Goal: Information Seeking & Learning: Learn about a topic

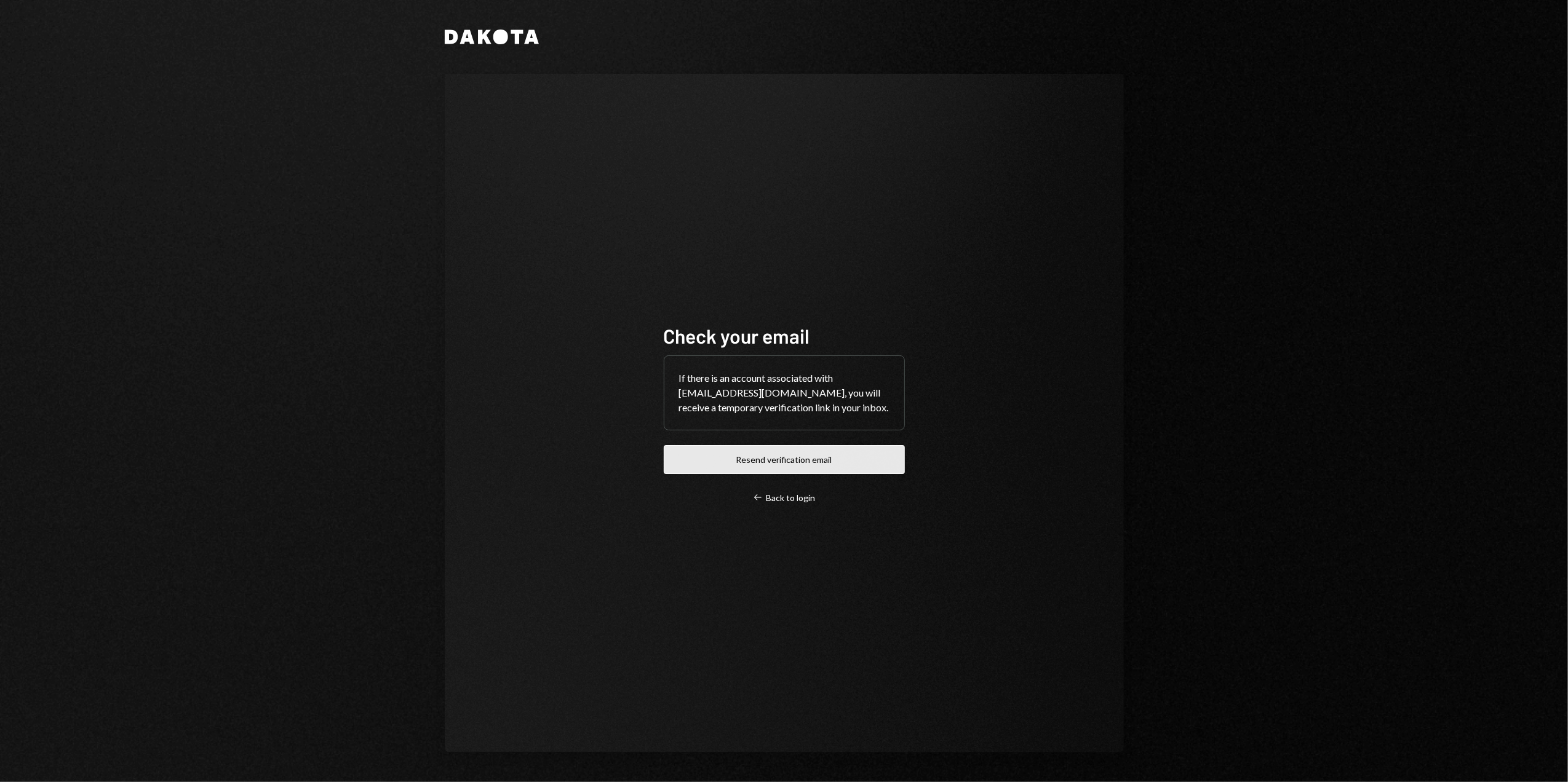
click at [774, 460] on button "Resend verification email" at bounding box center [785, 460] width 241 height 29
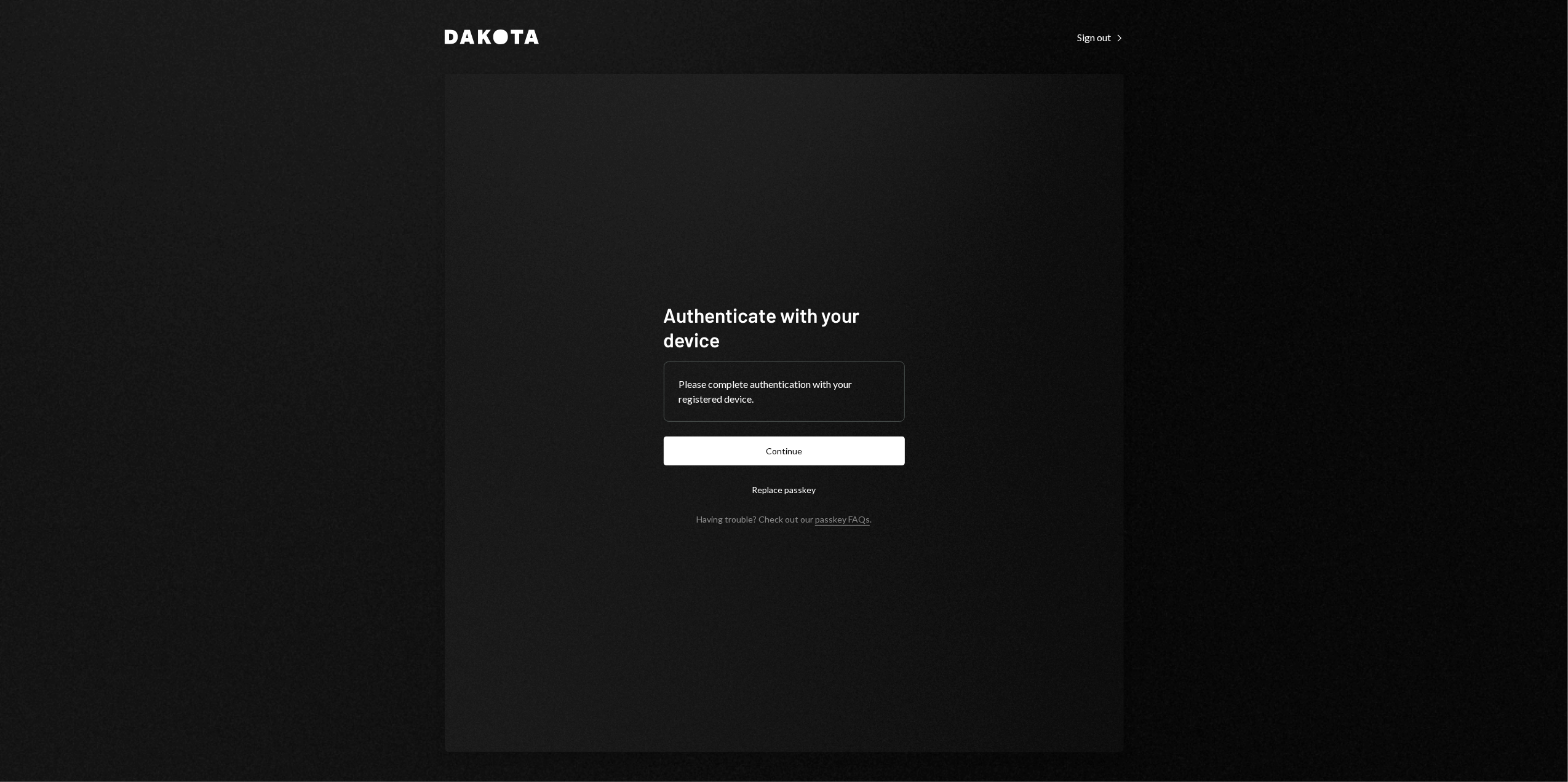
click at [776, 449] on button "Continue" at bounding box center [785, 451] width 241 height 29
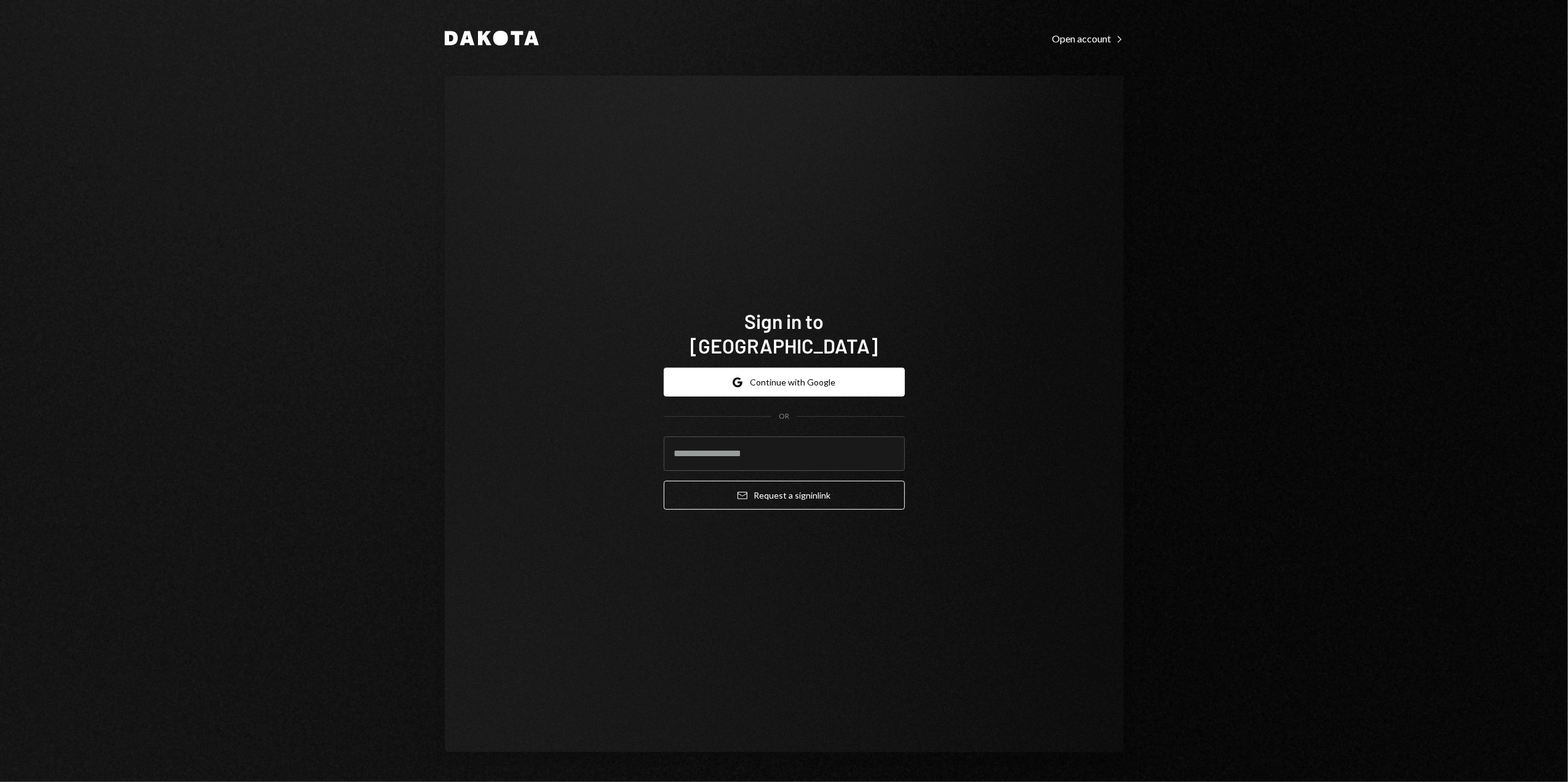
type input "**********"
click at [230, 131] on div "**********" at bounding box center [784, 391] width 1568 height 782
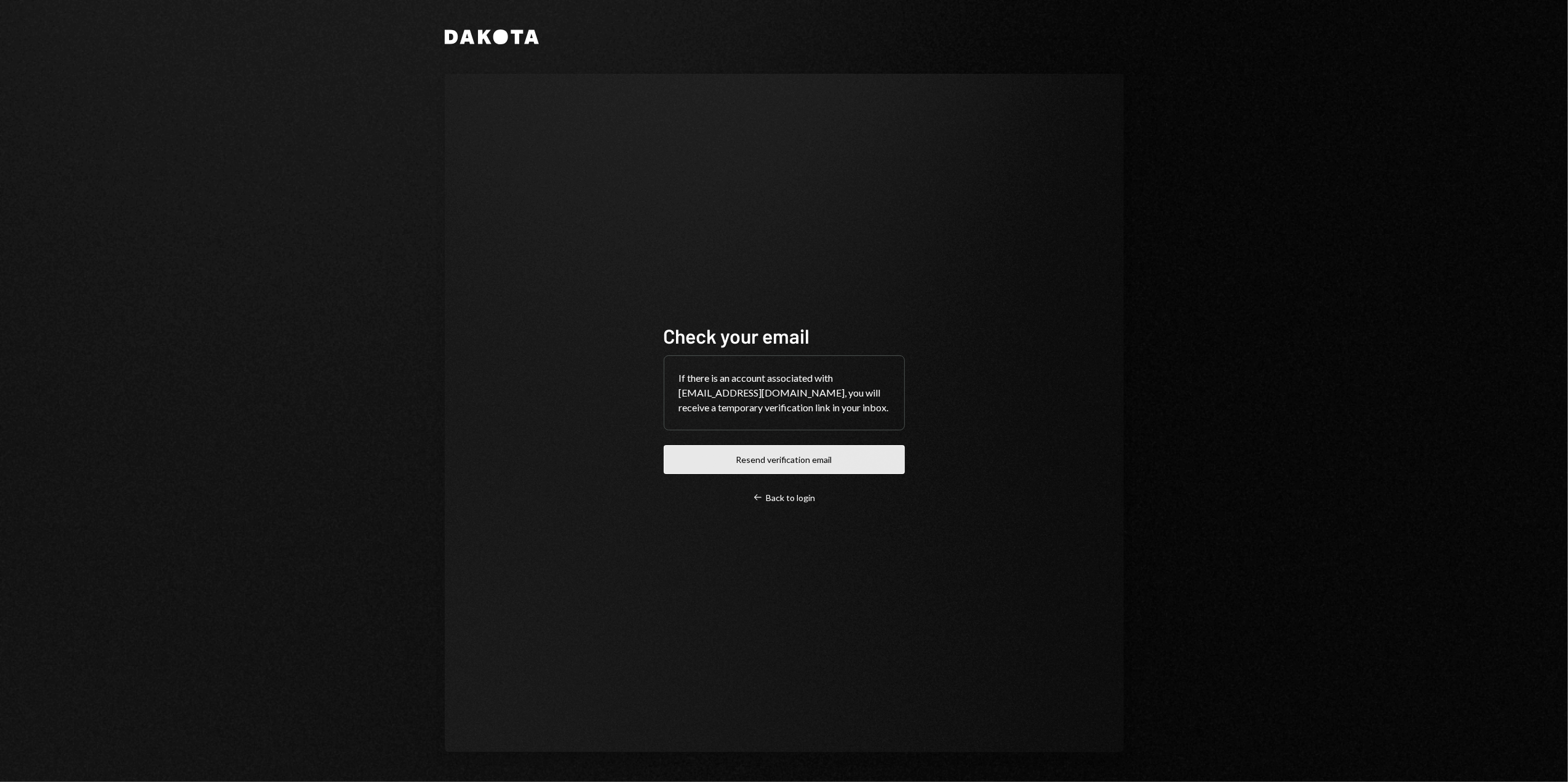
click at [776, 460] on button "Resend verification email" at bounding box center [785, 460] width 241 height 29
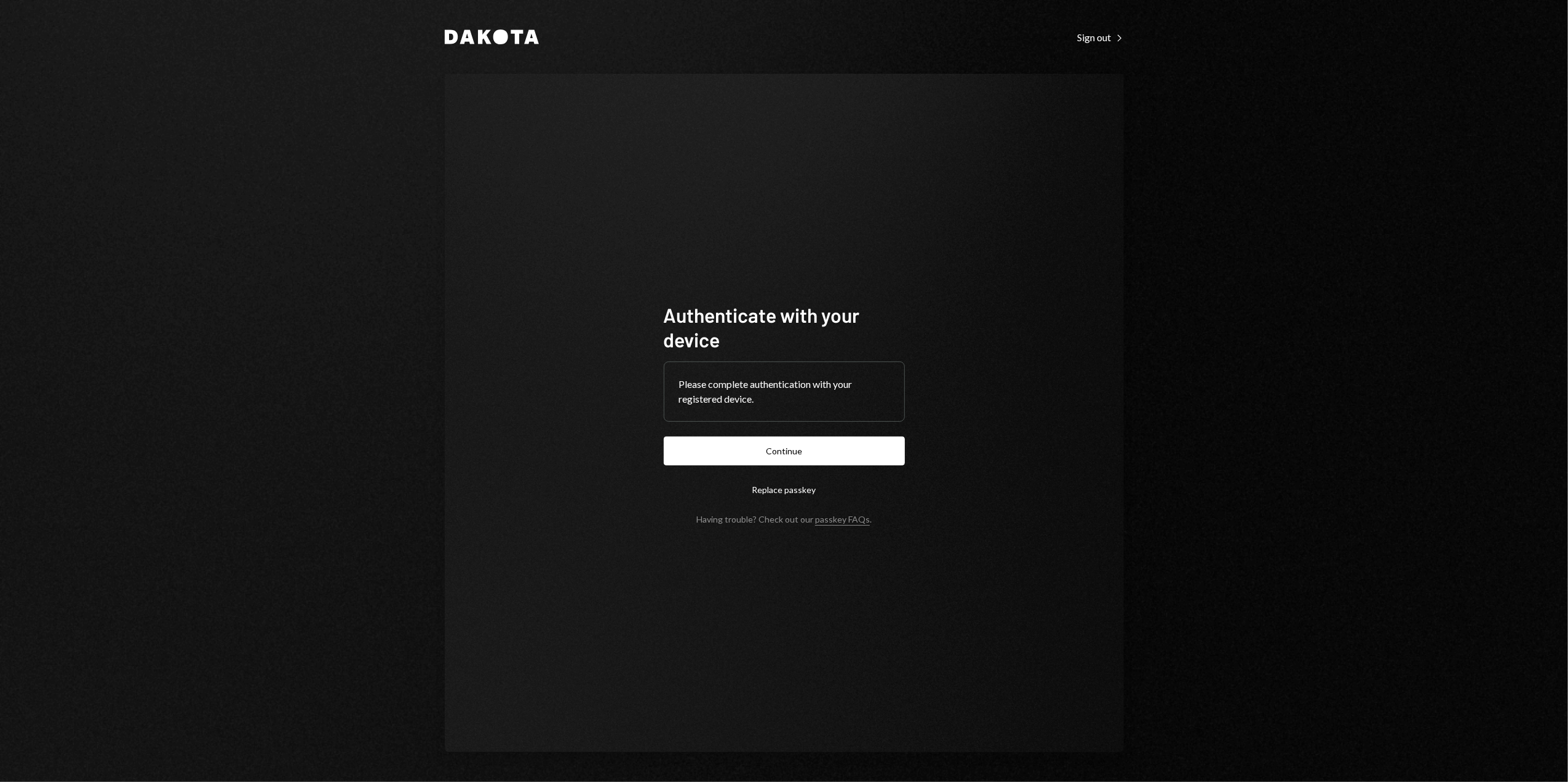
click at [783, 437] on button "Continue" at bounding box center [785, 451] width 241 height 29
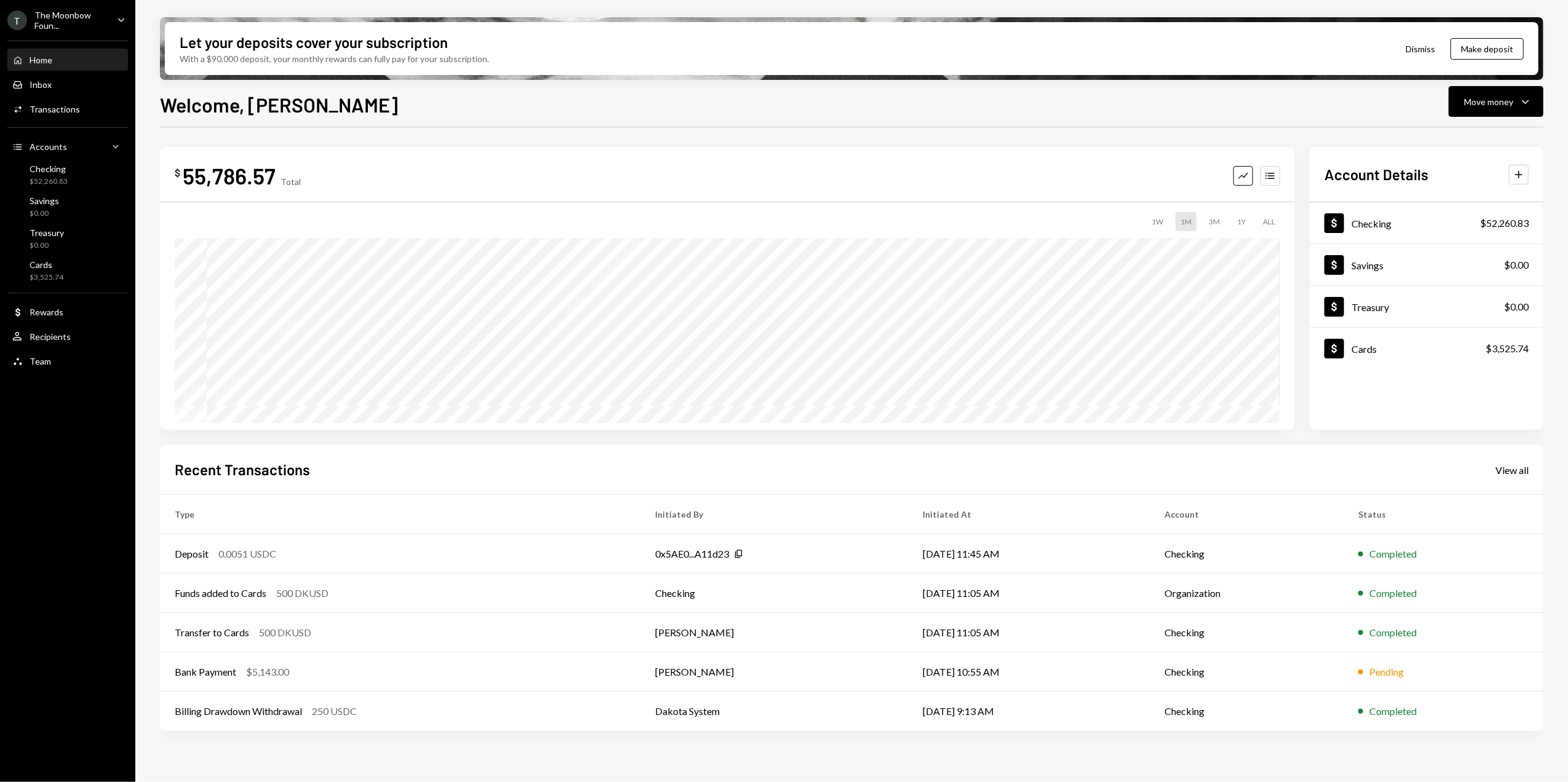
click at [89, 20] on div "The Moonbow Foun..." at bounding box center [70, 20] width 73 height 21
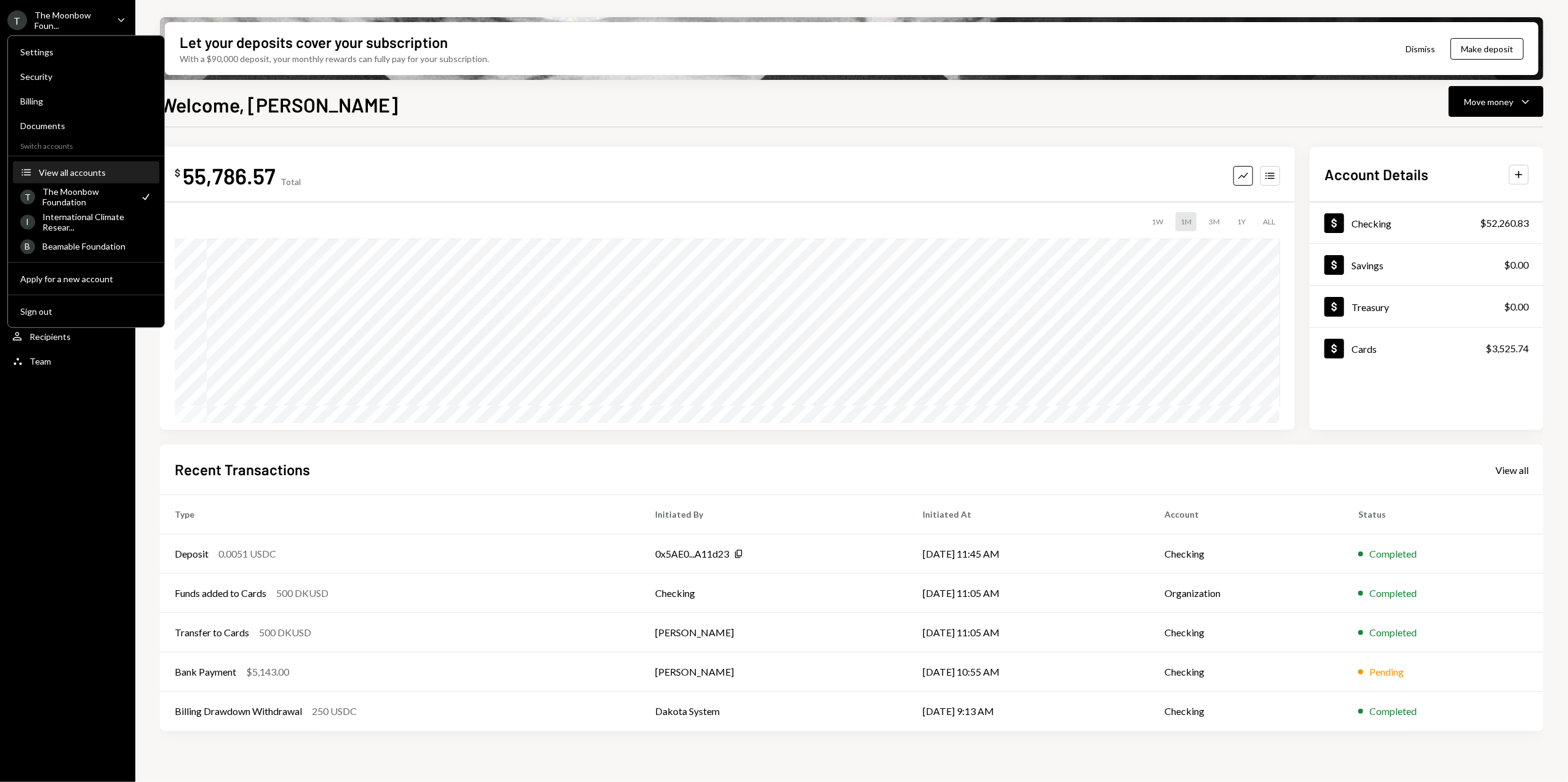
click at [87, 172] on div "View all accounts" at bounding box center [95, 172] width 114 height 10
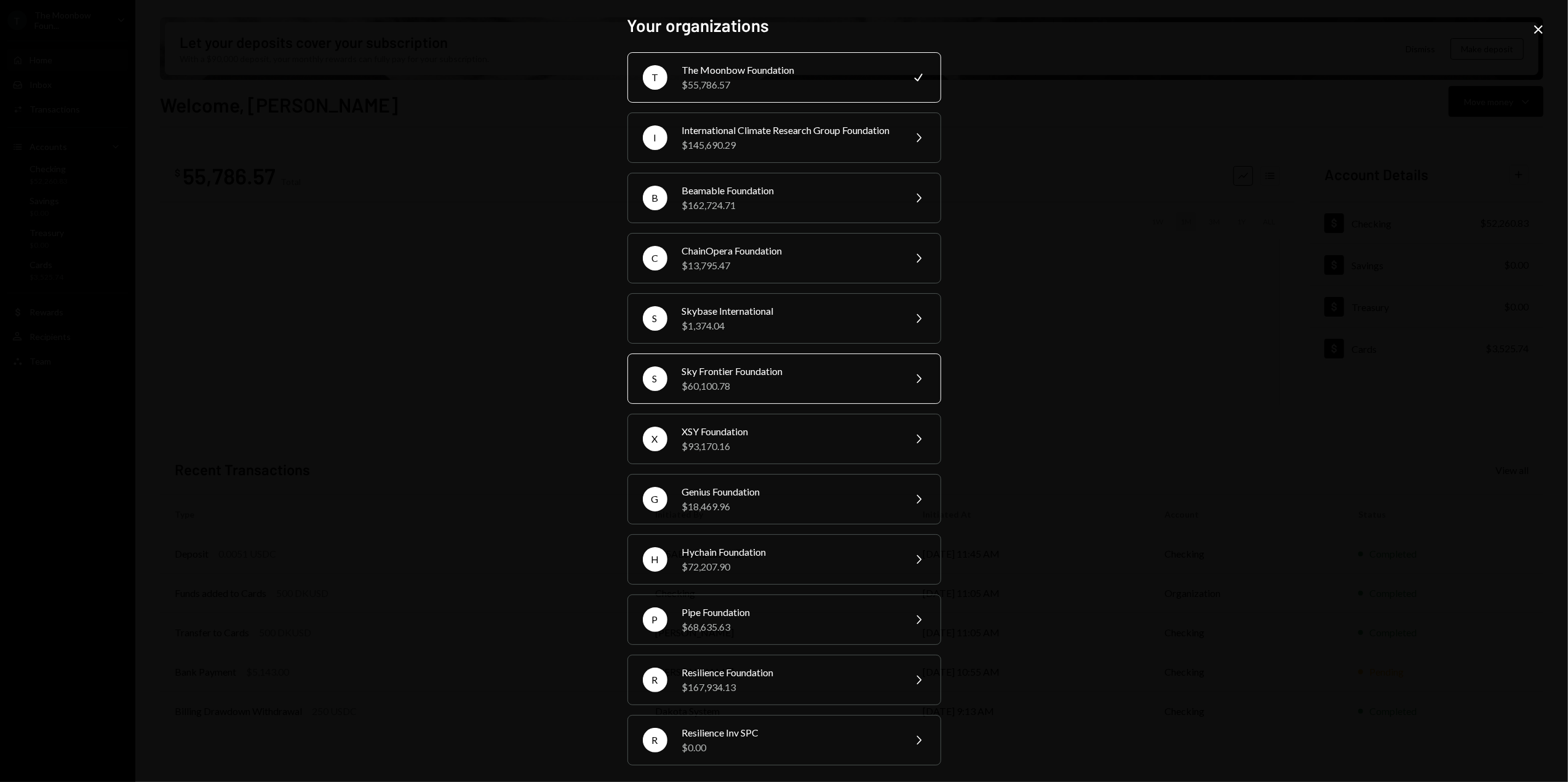
click at [749, 394] on div "$60,100.78" at bounding box center [789, 386] width 214 height 15
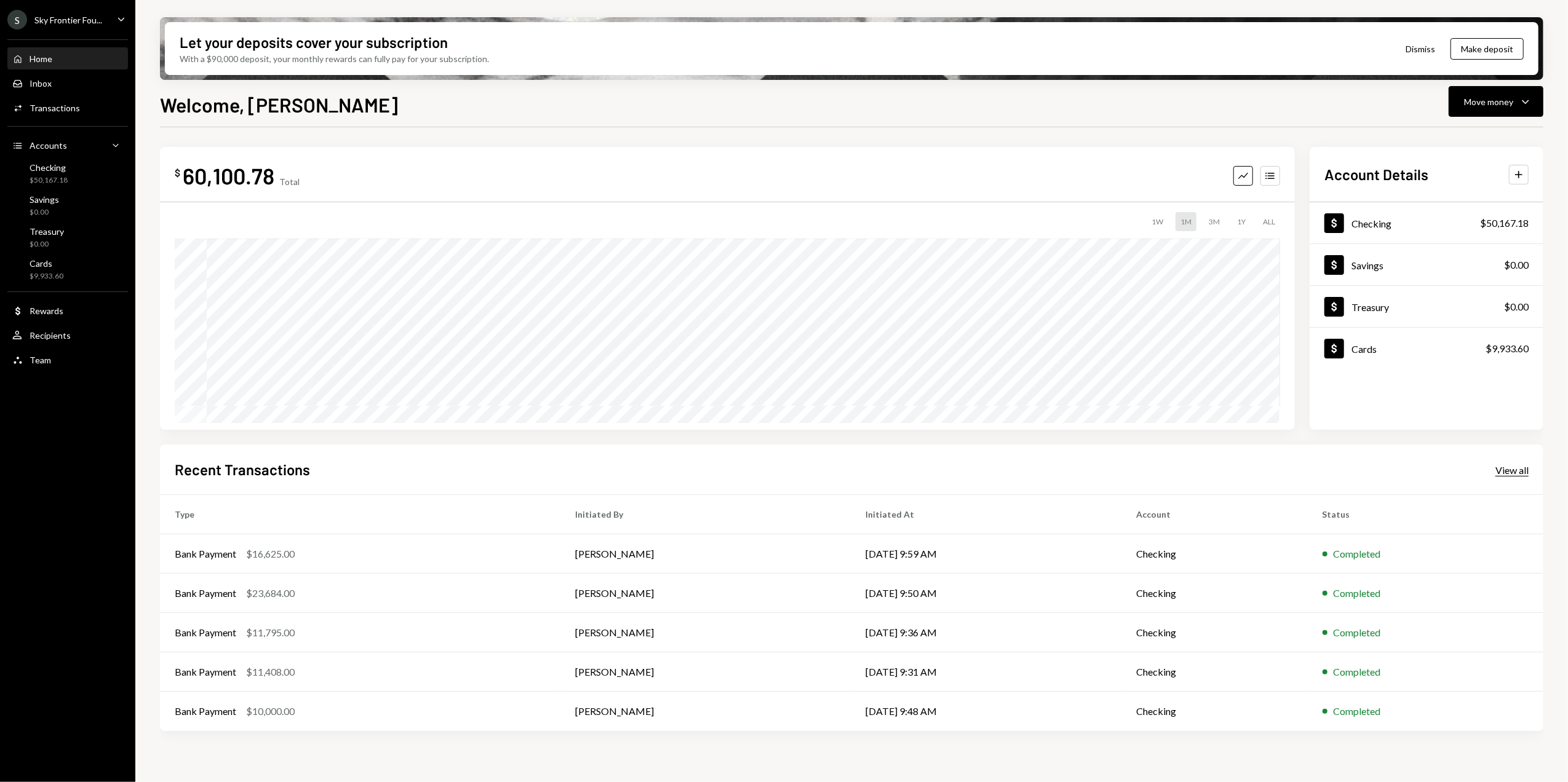
click at [1510, 468] on div "View all" at bounding box center [1512, 471] width 33 height 12
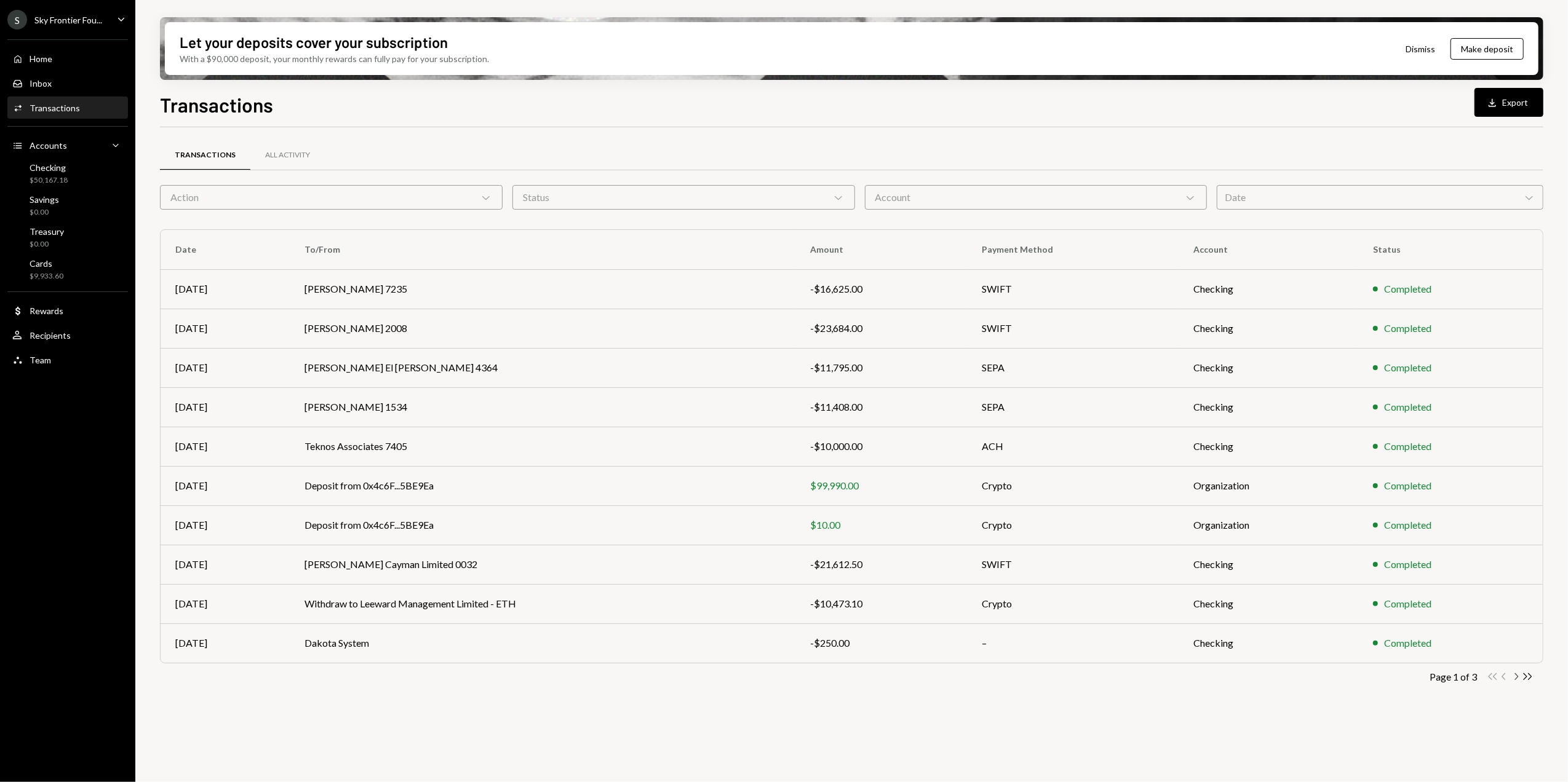
click at [1515, 677] on icon "Chevron Right" at bounding box center [1516, 676] width 11 height 11
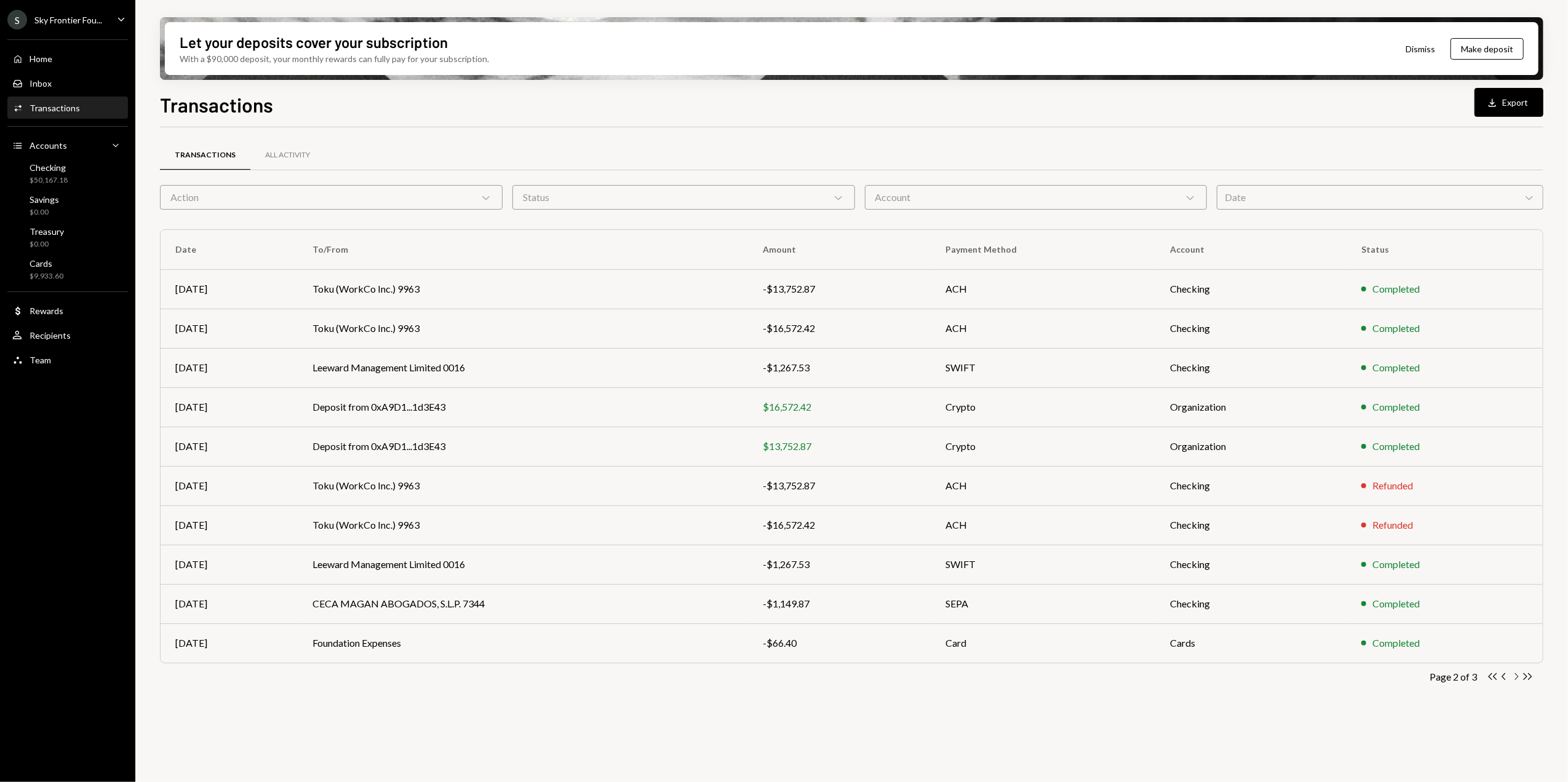
click at [1515, 679] on icon "Chevron Right" at bounding box center [1516, 676] width 11 height 11
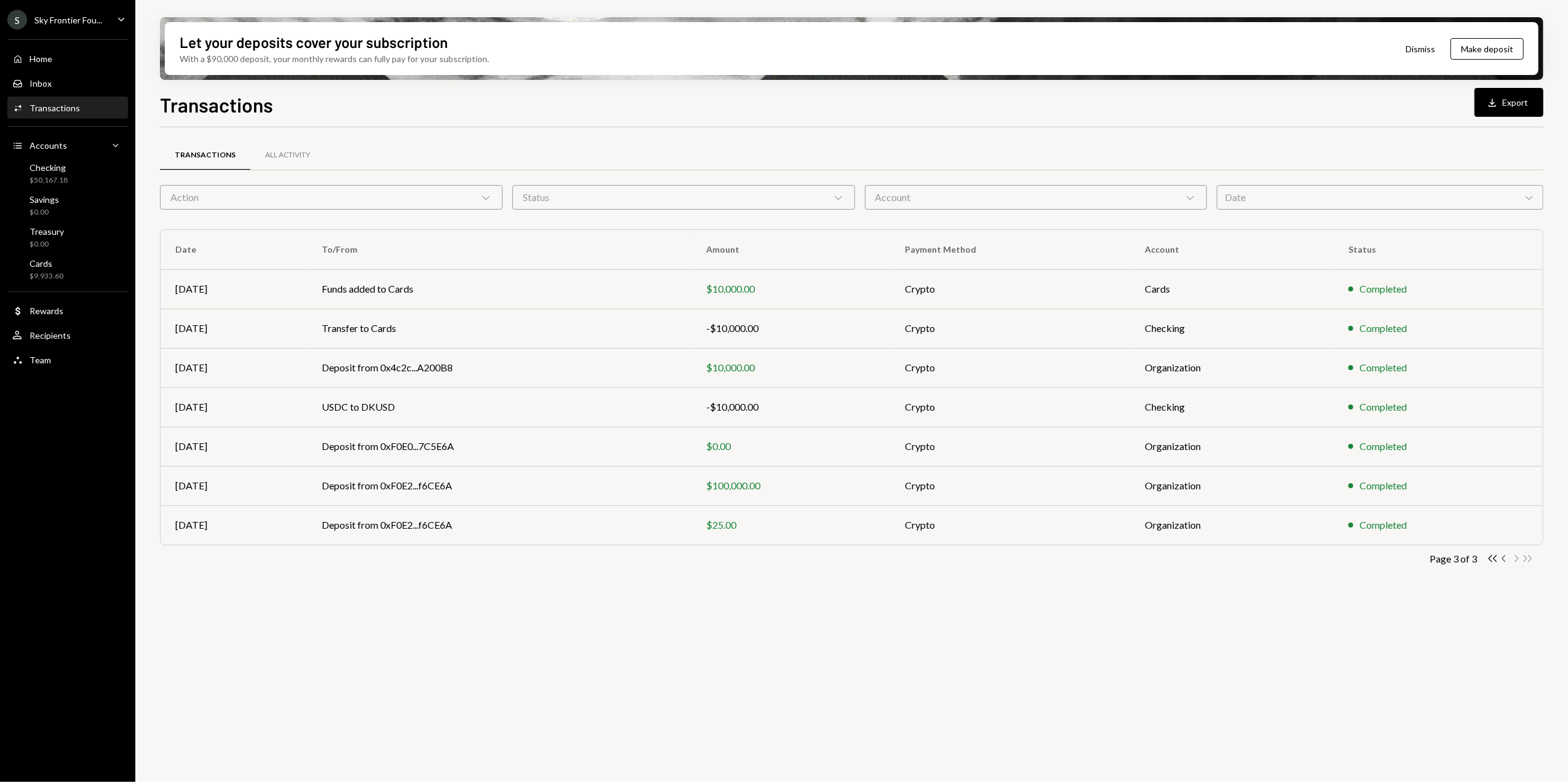
click at [1507, 559] on icon "Chevron Left" at bounding box center [1504, 558] width 11 height 11
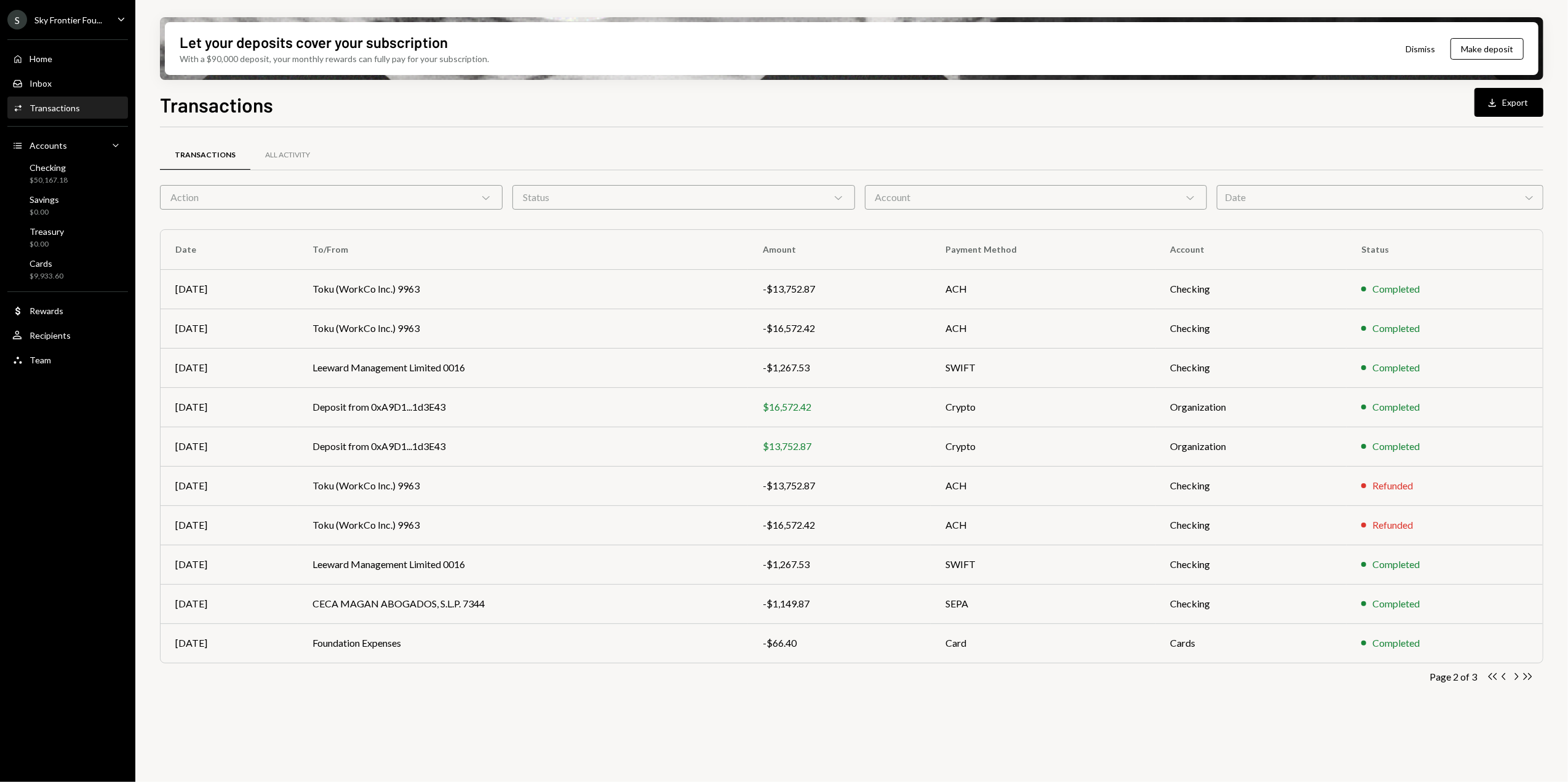
click at [1496, 106] on icon "Download" at bounding box center [1493, 103] width 12 height 12
click at [1506, 680] on icon "Chevron Left" at bounding box center [1504, 676] width 11 height 11
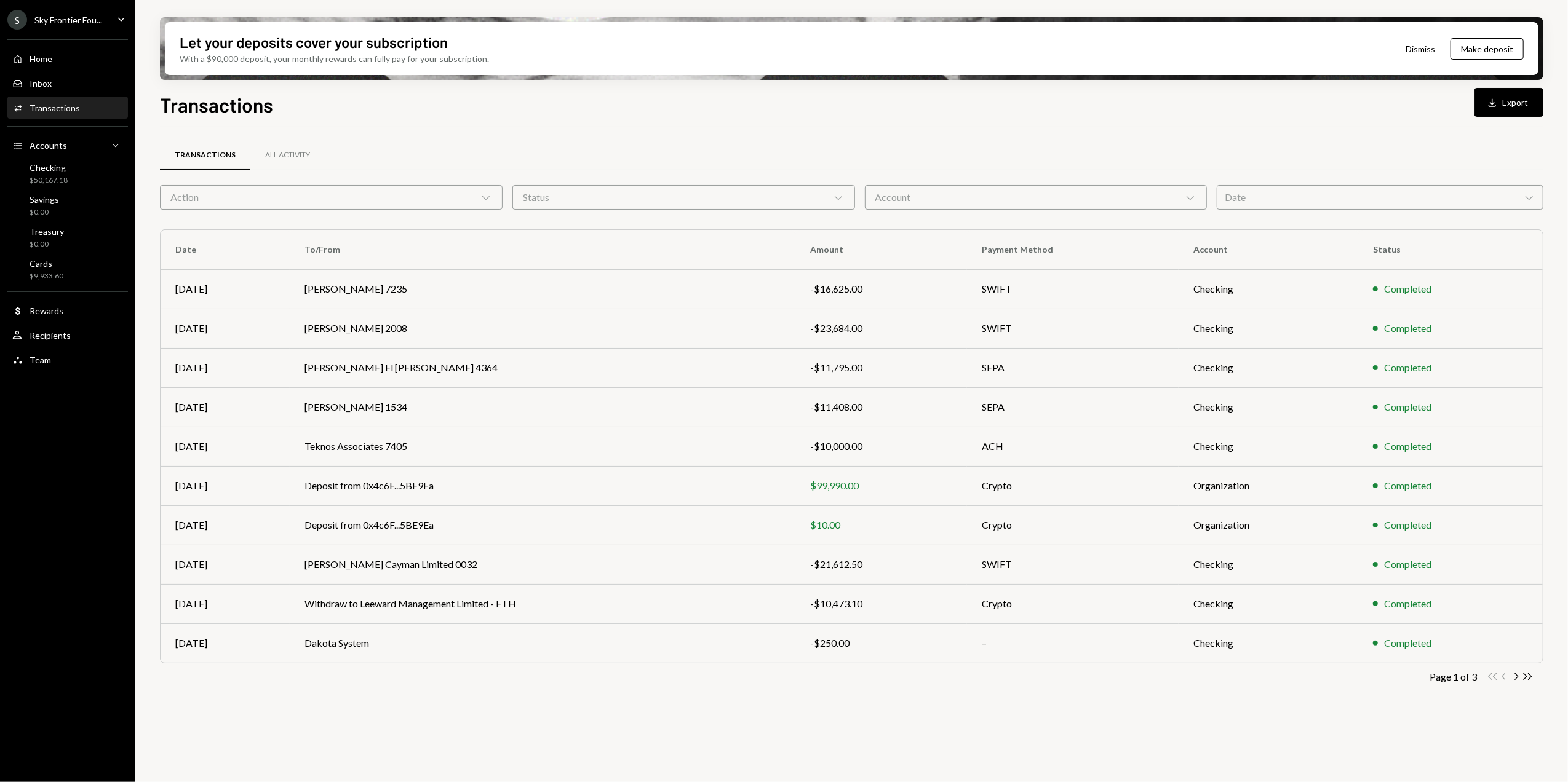
click at [874, 109] on div "Transactions Download Export" at bounding box center [851, 103] width 1384 height 27
click at [708, 485] on td "Deposit from 0x4c6F...5BE9Ea" at bounding box center [543, 486] width 506 height 39
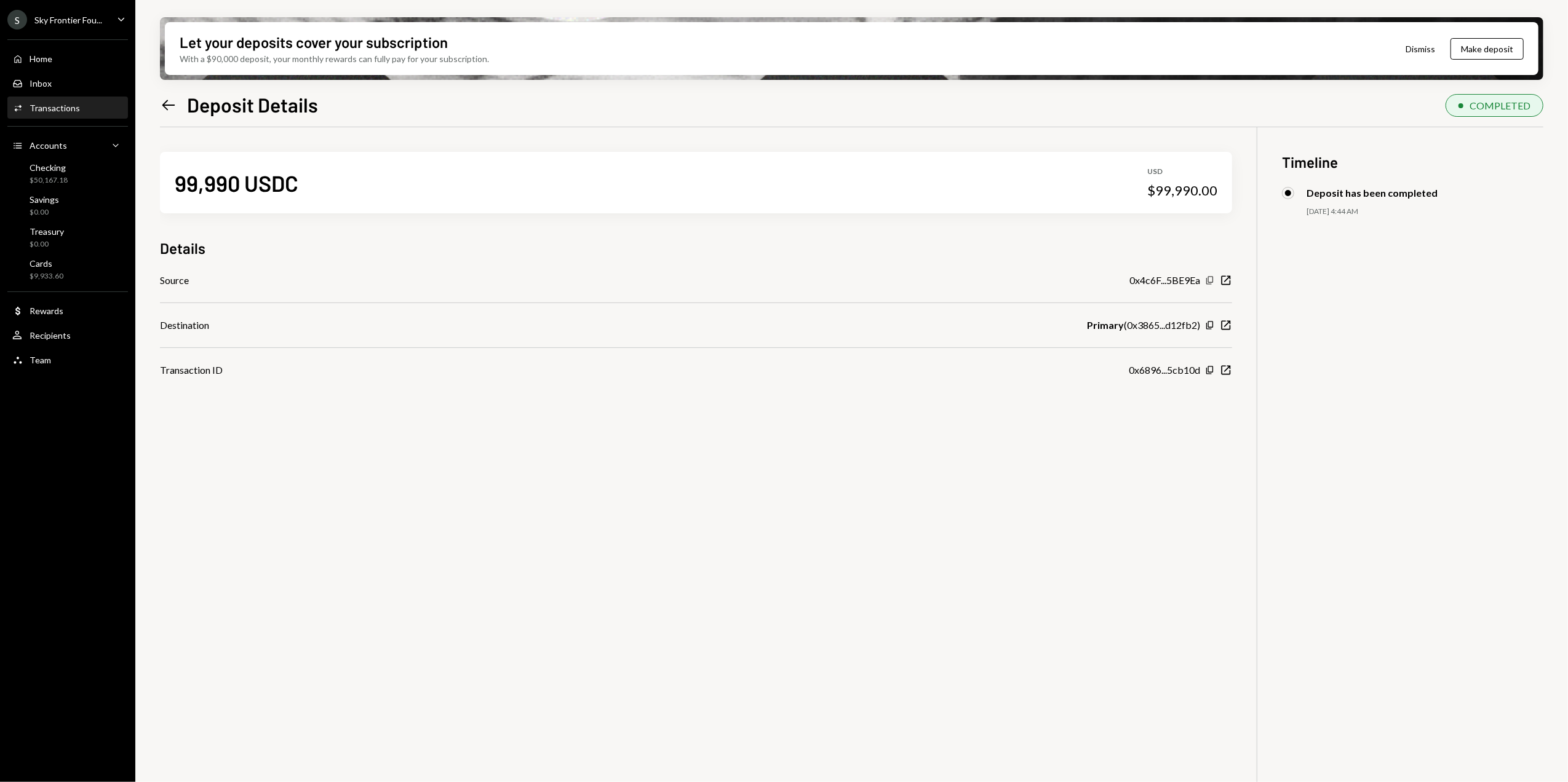
click at [1211, 283] on icon "Copy" at bounding box center [1210, 280] width 10 height 10
click at [169, 107] on icon "Left Arrow" at bounding box center [169, 106] width 17 height 17
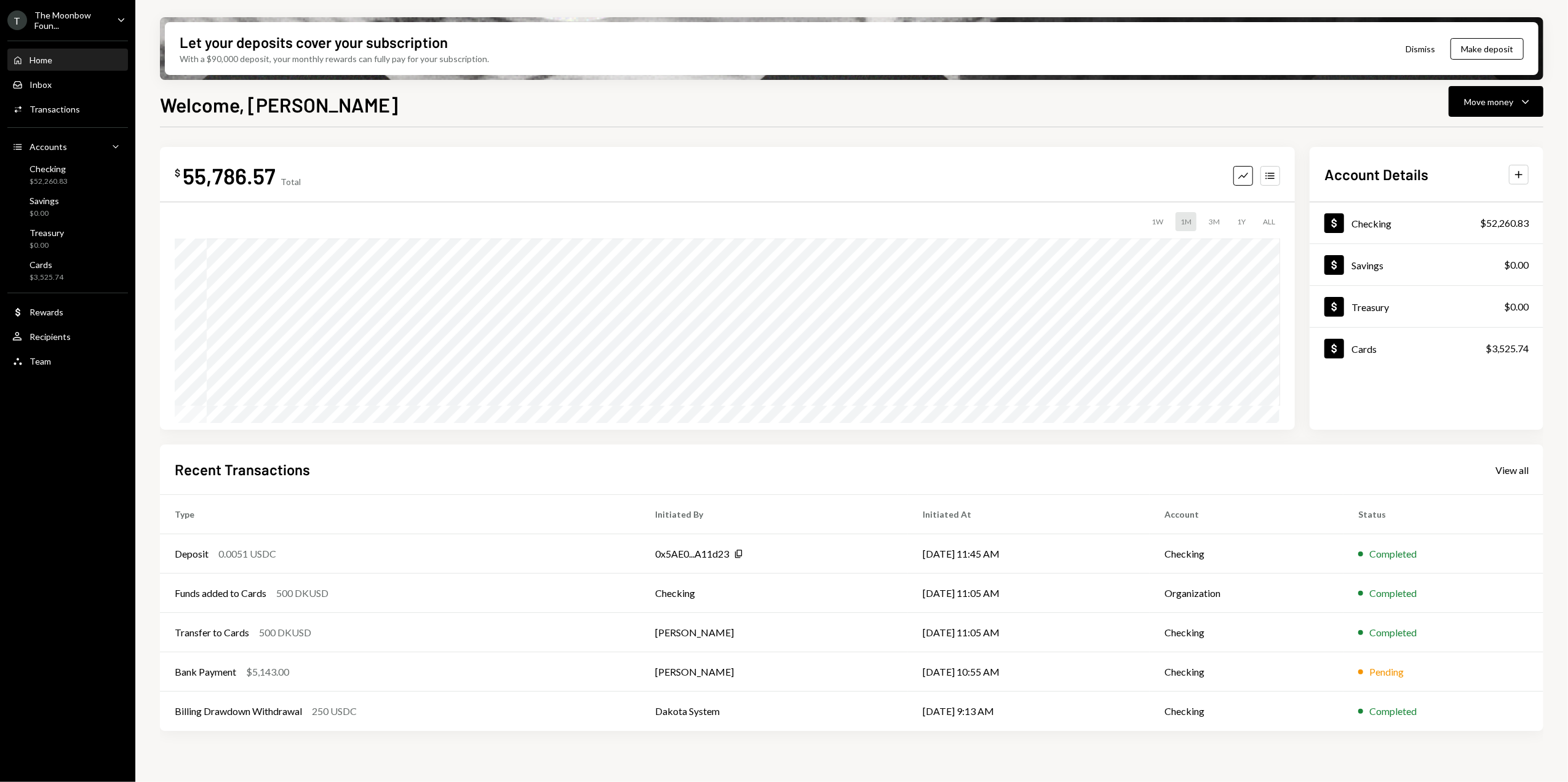
drag, startPoint x: 63, startPoint y: 17, endPoint x: 64, endPoint y: 25, distance: 8.1
click at [63, 17] on div "The Moonbow Foun..." at bounding box center [70, 20] width 73 height 21
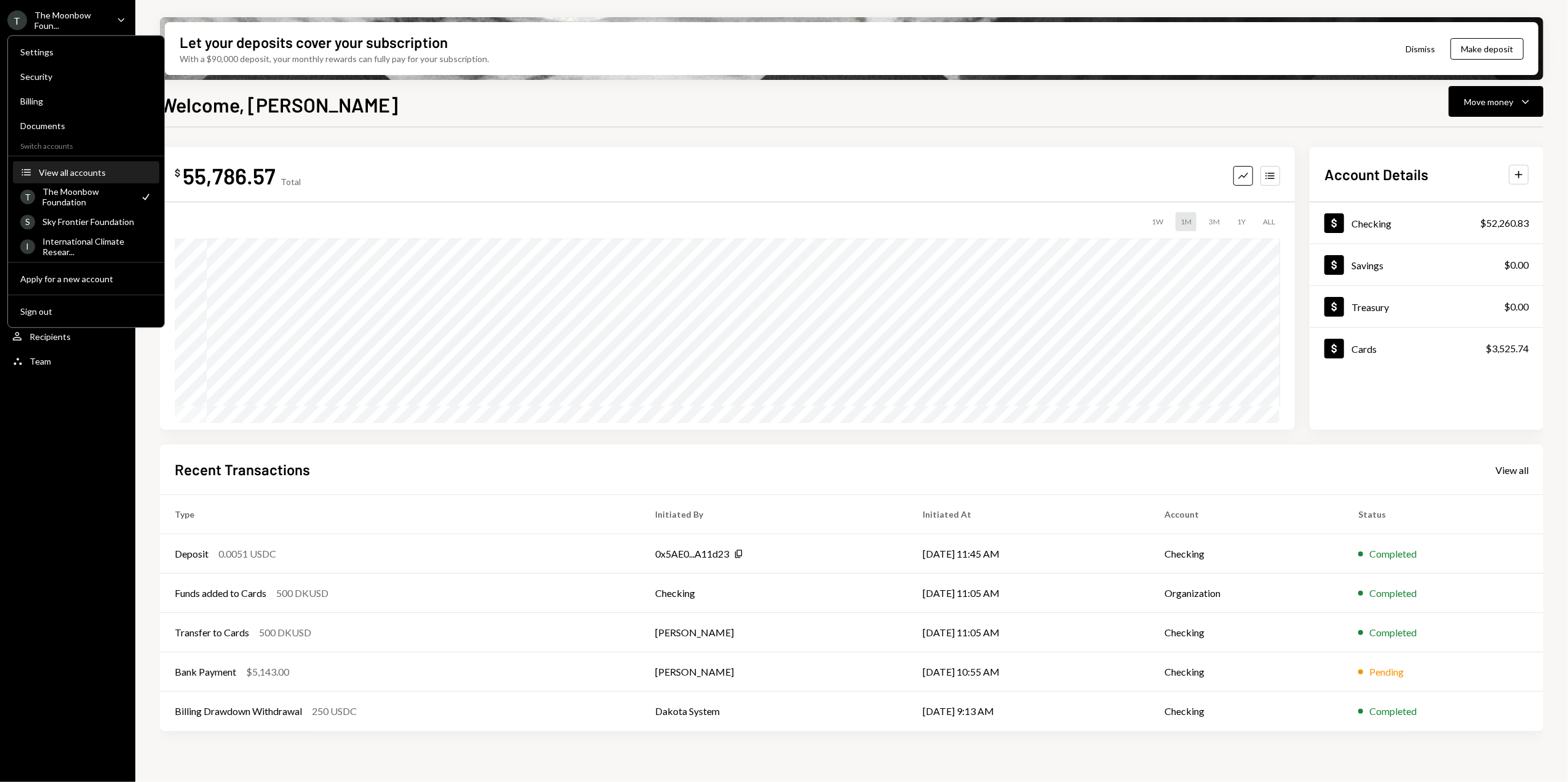
click at [84, 169] on div "View all accounts" at bounding box center [95, 172] width 114 height 10
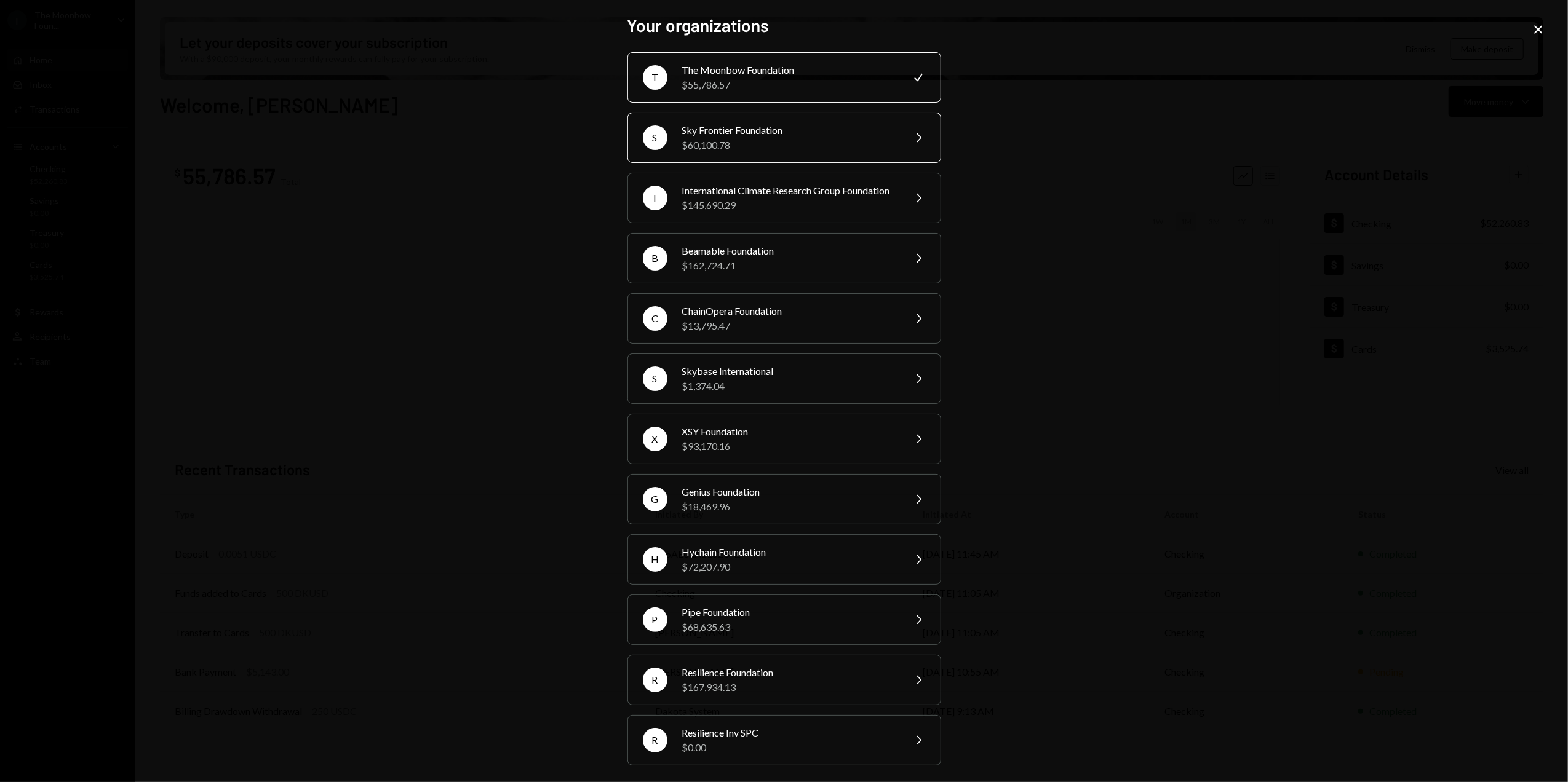
click at [721, 135] on div "Sky Frontier Foundation" at bounding box center [789, 130] width 214 height 15
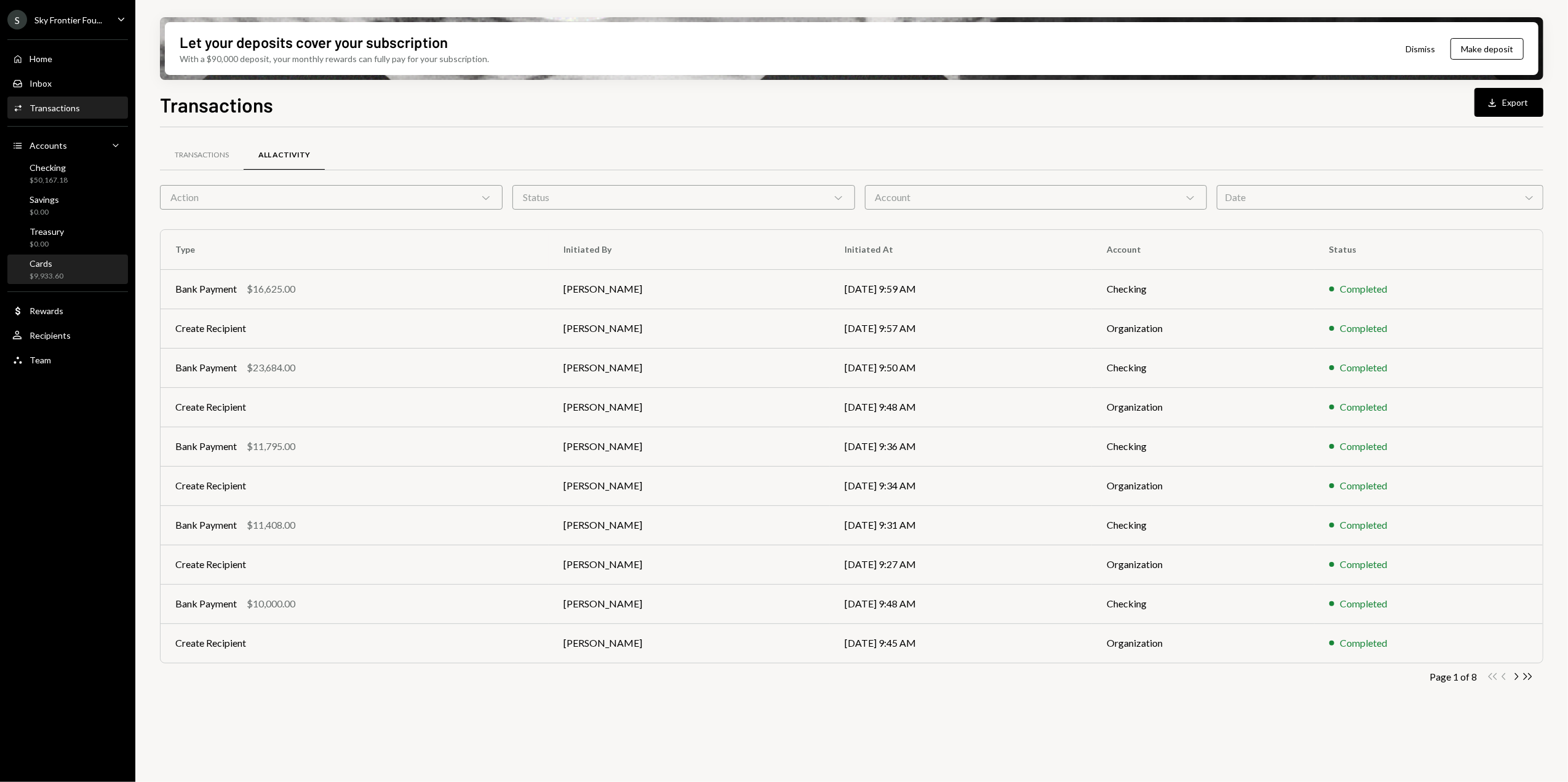
click at [45, 269] on div "Cards $9,933.60" at bounding box center [46, 270] width 34 height 24
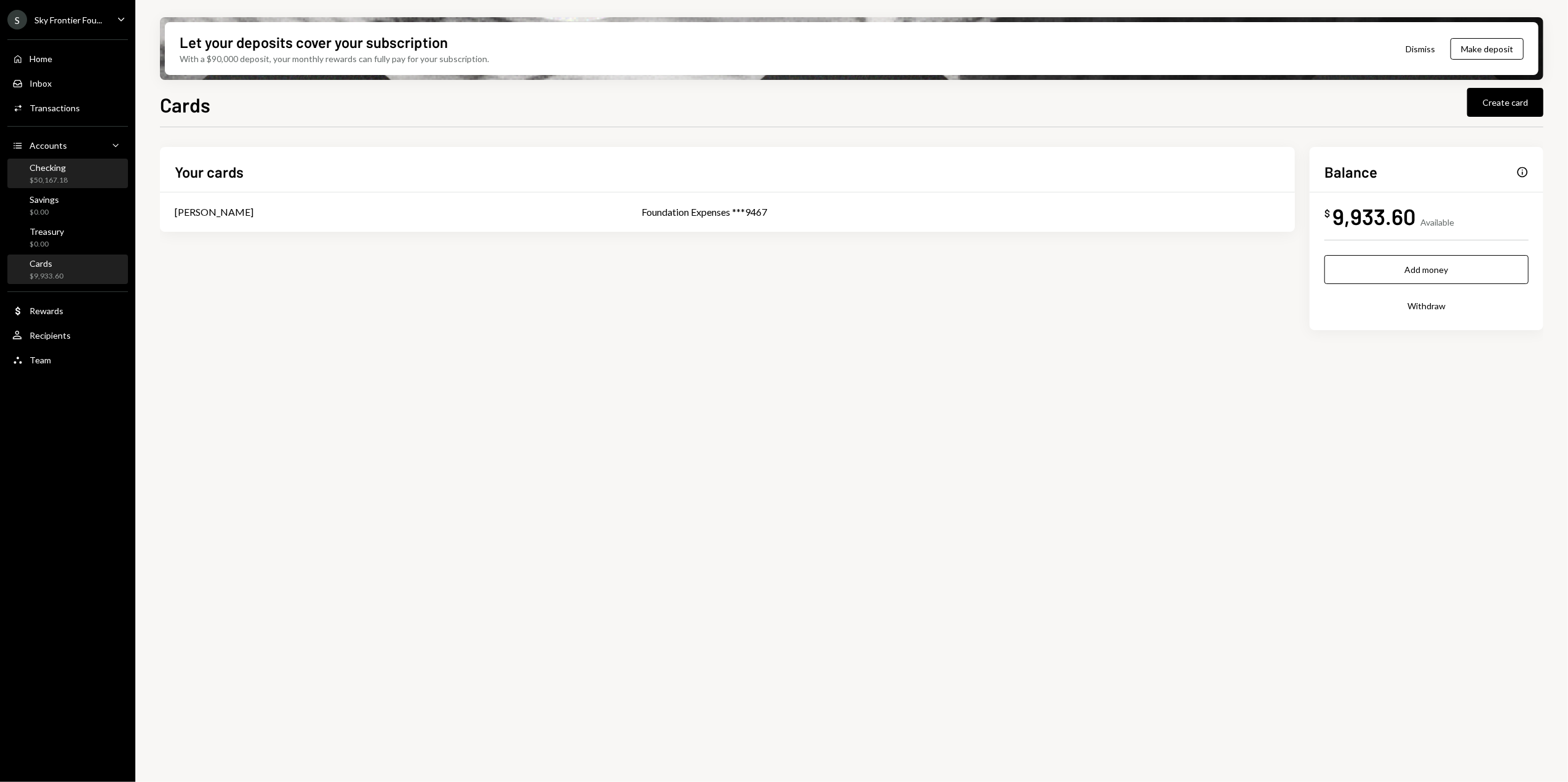
click at [55, 167] on div "Checking" at bounding box center [49, 168] width 38 height 10
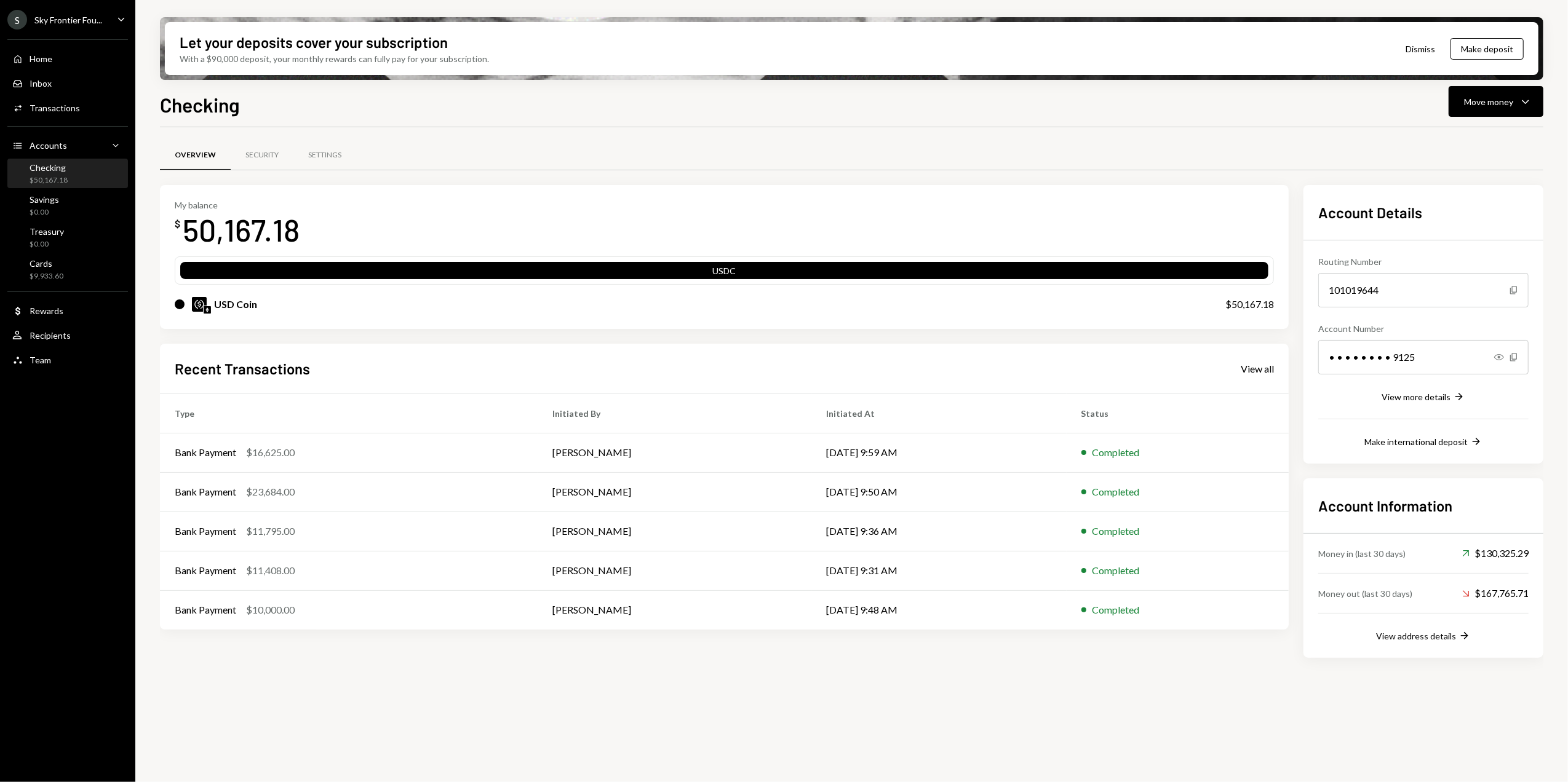
click at [55, 177] on div "$50,167.18" at bounding box center [49, 181] width 38 height 10
click at [1251, 363] on div "View all" at bounding box center [1258, 369] width 33 height 12
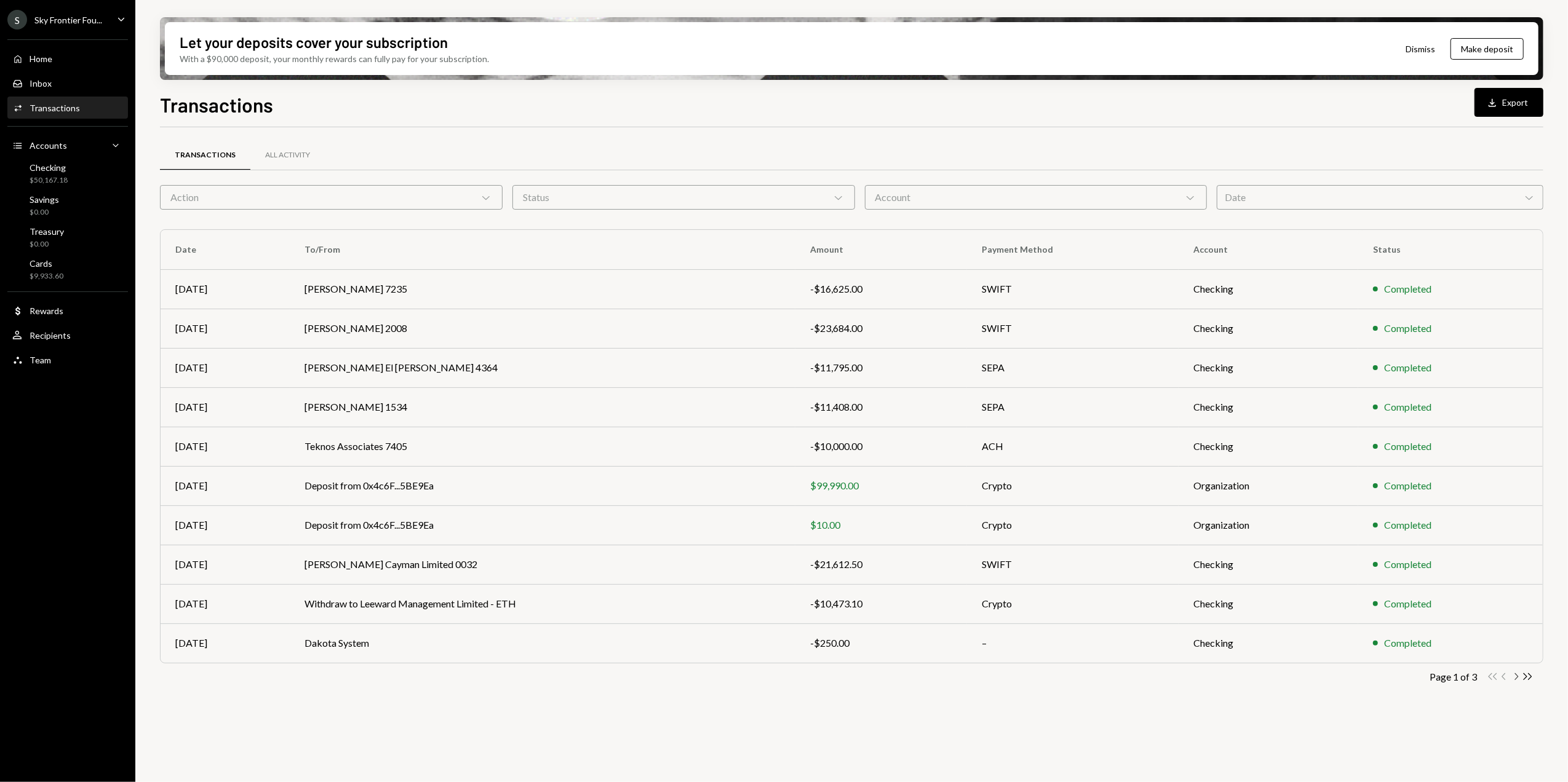
click at [1516, 676] on icon "Chevron Right" at bounding box center [1516, 676] width 11 height 11
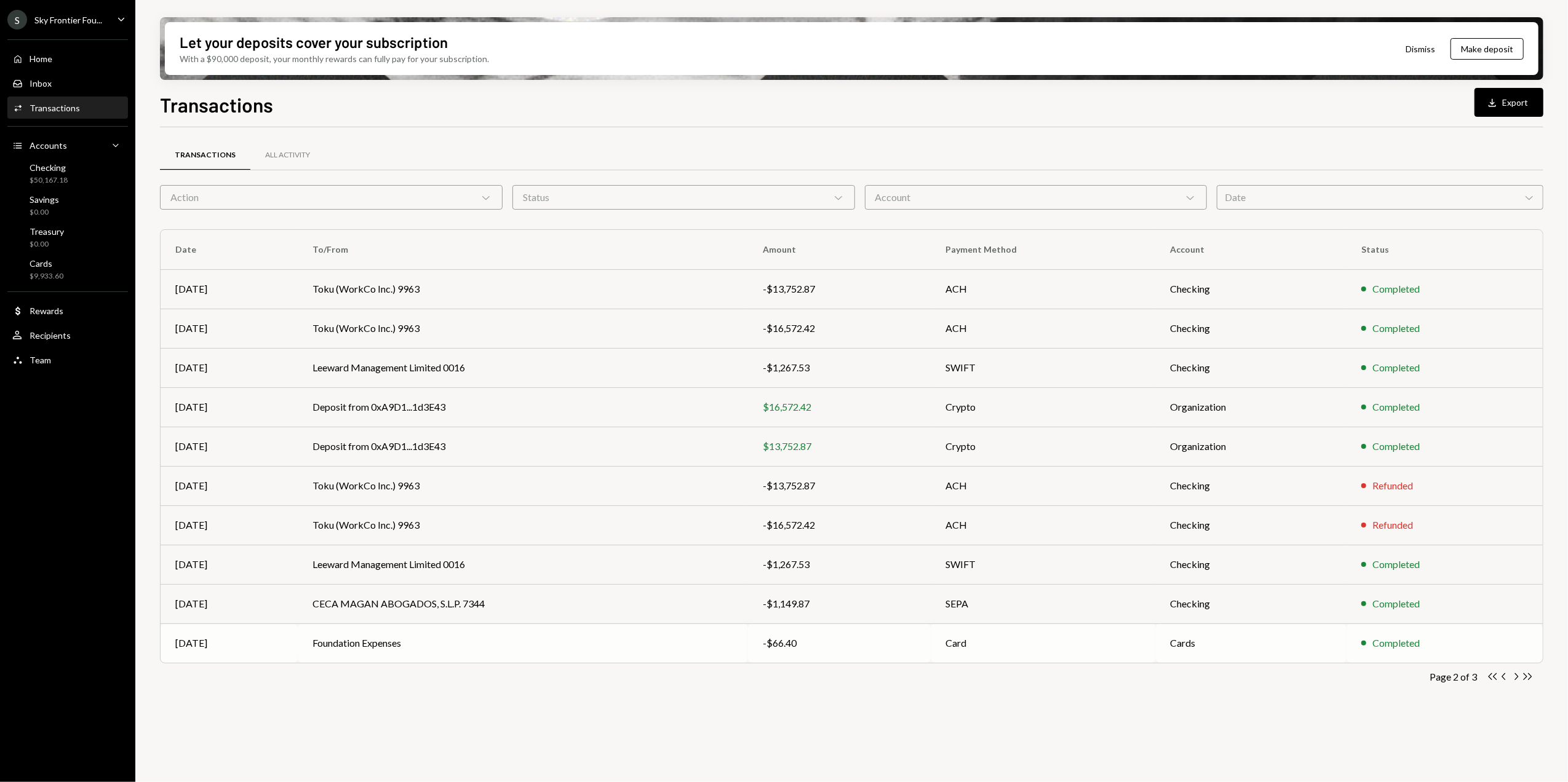
click at [624, 643] on td "Foundation Expenses" at bounding box center [523, 643] width 450 height 39
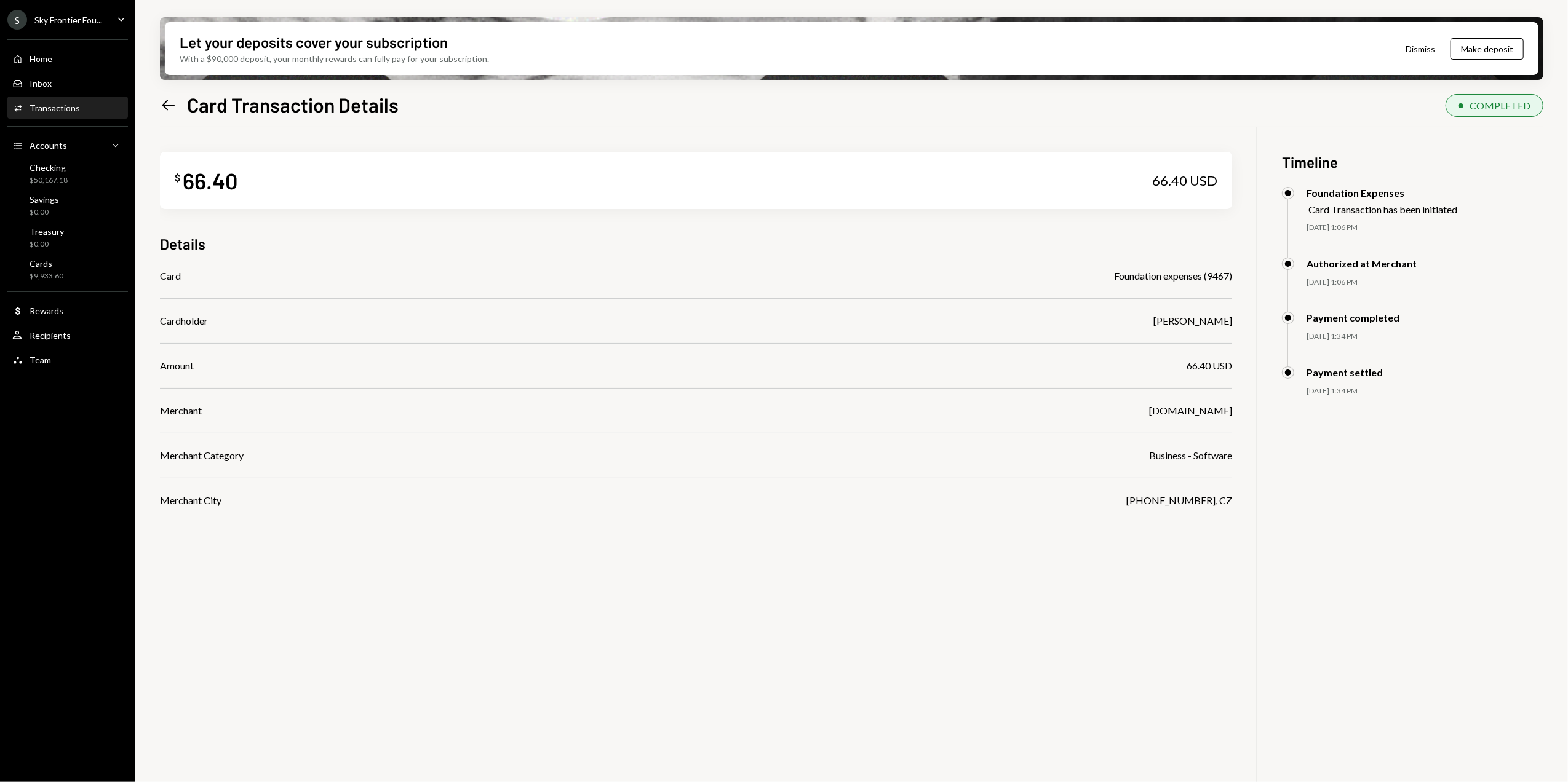
drag, startPoint x: 1145, startPoint y: 411, endPoint x: 1241, endPoint y: 411, distance: 96.0
click at [1241, 411] on div "$ 66.40 66.40 USD Details Card Foundation expenses (9467) Cardholder [PERSON_NA…" at bounding box center [851, 518] width 1384 height 782
copy div "[DOMAIN_NAME]"
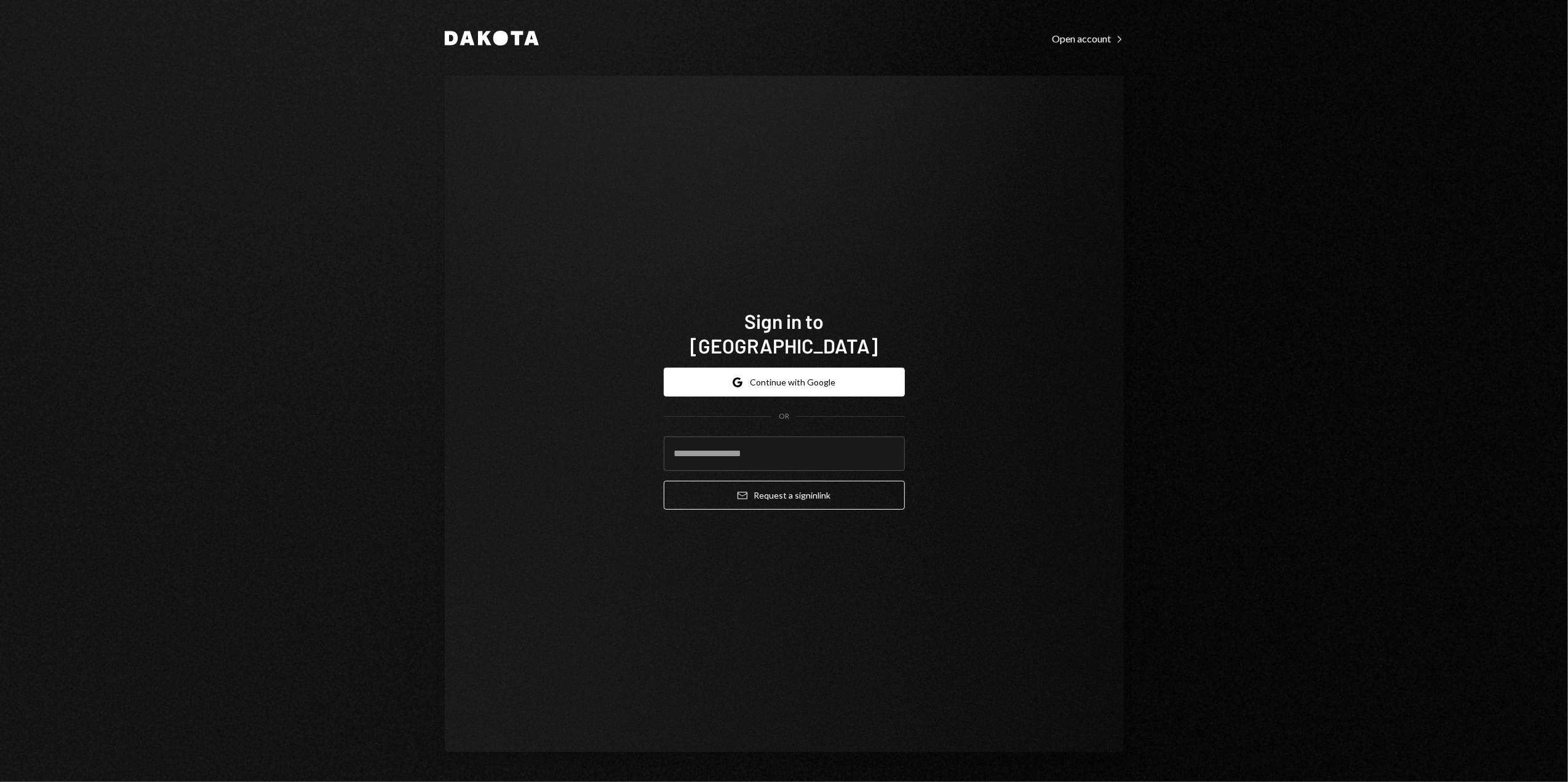
type input "**********"
